Goal: Task Accomplishment & Management: Complete application form

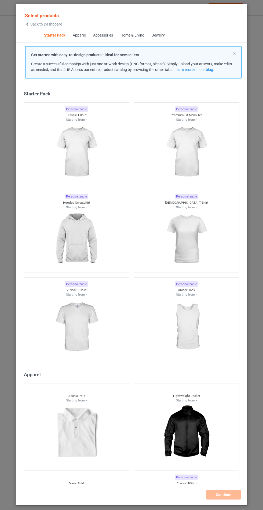
scroll to position [6, 0]
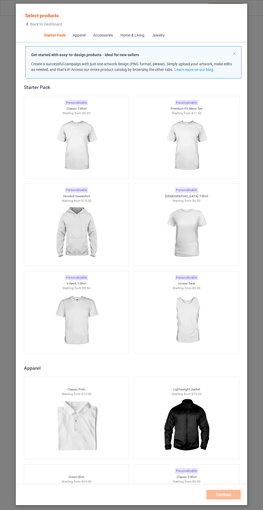
click at [96, 232] on img at bounding box center [76, 233] width 48 height 60
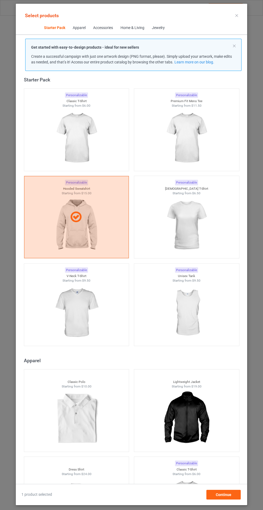
scroll to position [31, 0]
click at [227, 496] on span "Continue" at bounding box center [224, 495] width 16 height 4
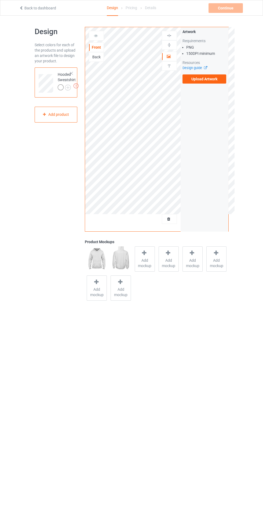
click at [217, 81] on label "Upload Artwork" at bounding box center [205, 78] width 44 height 9
click at [0, 0] on input "Upload Artwork" at bounding box center [0, 0] width 0 height 0
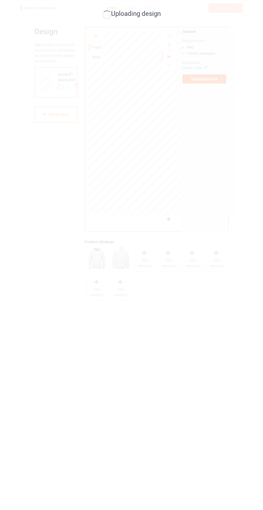
click at [149, 262] on div "Uploading design" at bounding box center [131, 255] width 263 height 510
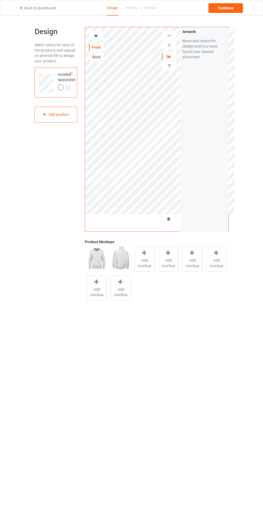
click at [148, 255] on div at bounding box center [145, 254] width 8 height 8
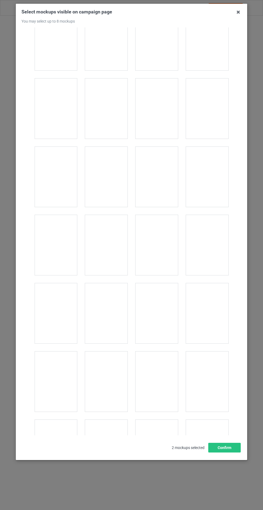
scroll to position [4339, 0]
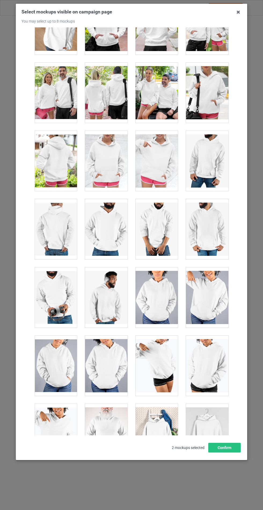
click at [113, 152] on div at bounding box center [106, 161] width 42 height 60
click at [235, 453] on button "Confirm" at bounding box center [225, 448] width 33 height 10
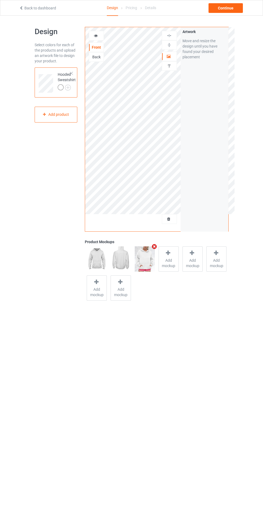
click at [0, 0] on img at bounding box center [0, 0] width 0 height 0
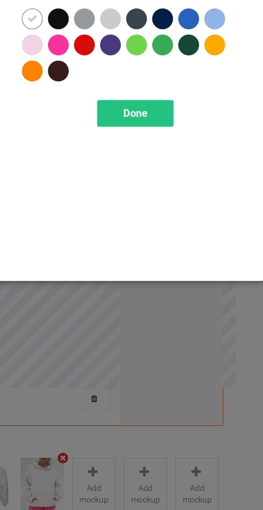
click at [178, 42] on div at bounding box center [177, 43] width 10 height 10
click at [143, 55] on div at bounding box center [140, 55] width 10 height 10
click at [225, 40] on div at bounding box center [225, 43] width 10 height 10
click at [167, 44] on div at bounding box center [165, 43] width 10 height 10
click at [152, 56] on div at bounding box center [153, 55] width 10 height 10
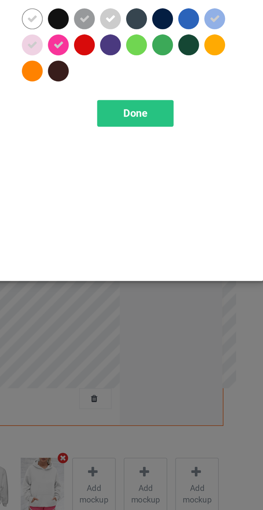
click at [189, 87] on span "Done" at bounding box center [188, 87] width 11 height 6
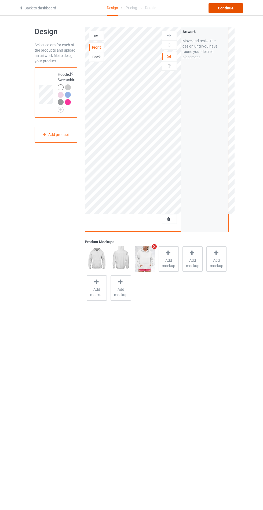
click at [225, 6] on div "Continue" at bounding box center [226, 8] width 34 height 10
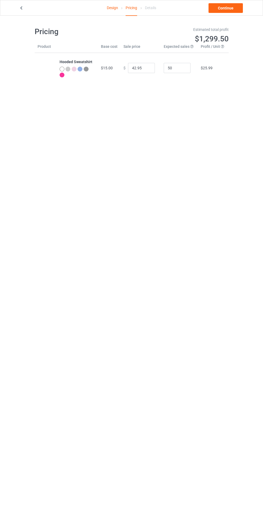
click at [233, 10] on link "Continue" at bounding box center [226, 8] width 34 height 10
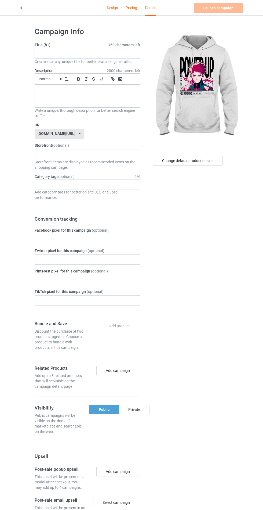
click at [92, 54] on input "text" at bounding box center [88, 54] width 106 height 10
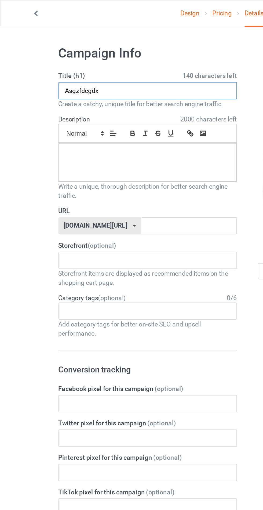
type input "Asgzfdcgdx"
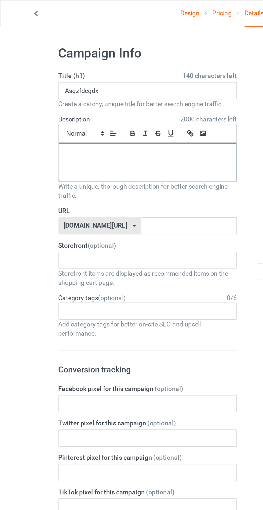
click at [95, 91] on p at bounding box center [87, 90] width 97 height 5
click at [100, 132] on input "text" at bounding box center [112, 134] width 57 height 10
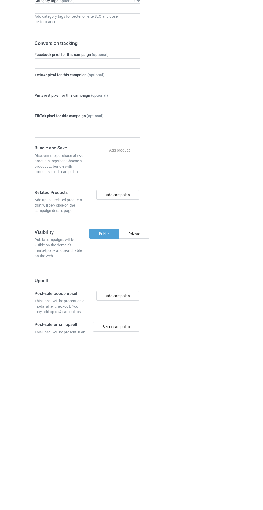
type input "Asfzthfvdvj"
click at [140, 407] on div "Private" at bounding box center [134, 410] width 31 height 10
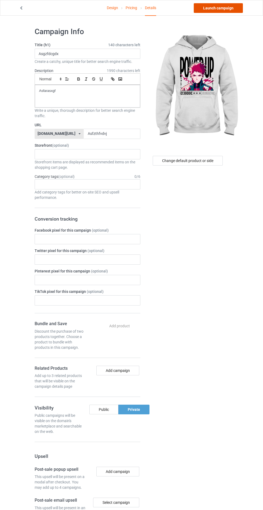
click at [223, 5] on link "Launch campaign" at bounding box center [218, 8] width 49 height 10
